Goal: Transaction & Acquisition: Purchase product/service

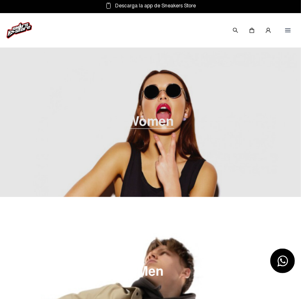
click at [127, 129] on span "Women" at bounding box center [150, 122] width 47 height 14
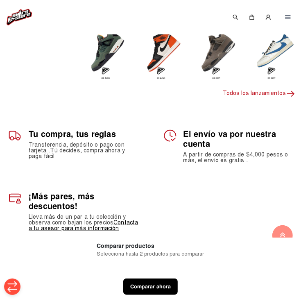
scroll to position [131, 0]
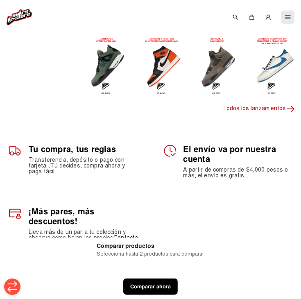
click at [287, 17] on img at bounding box center [288, 17] width 7 height 7
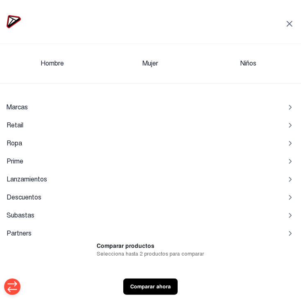
click at [285, 23] on icon at bounding box center [290, 24] width 10 height 10
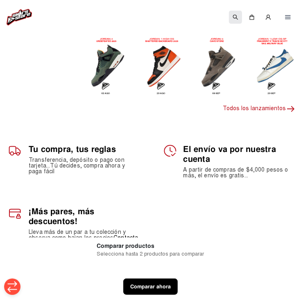
click at [233, 17] on img at bounding box center [235, 17] width 7 height 7
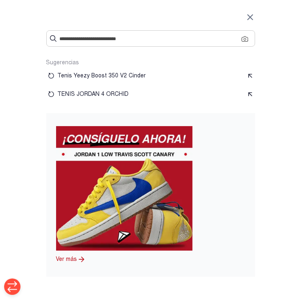
click at [209, 32] on div at bounding box center [150, 38] width 209 height 16
click at [189, 41] on input "text" at bounding box center [151, 38] width 182 height 9
type input "**********"
click at [142, 41] on input "**********" at bounding box center [151, 38] width 182 height 9
click at [50, 38] on img at bounding box center [53, 38] width 7 height 7
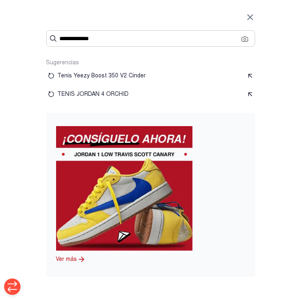
click at [248, 16] on icon at bounding box center [250, 17] width 5 height 5
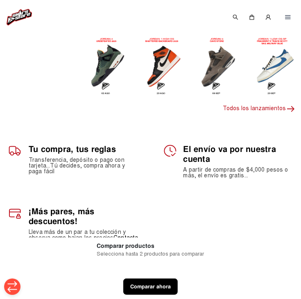
scroll to position [0, 0]
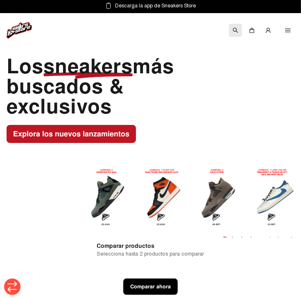
click at [236, 26] on div at bounding box center [235, 30] width 13 height 13
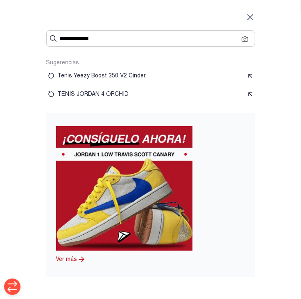
click at [248, 13] on icon at bounding box center [250, 17] width 10 height 10
